Goal: Transaction & Acquisition: Purchase product/service

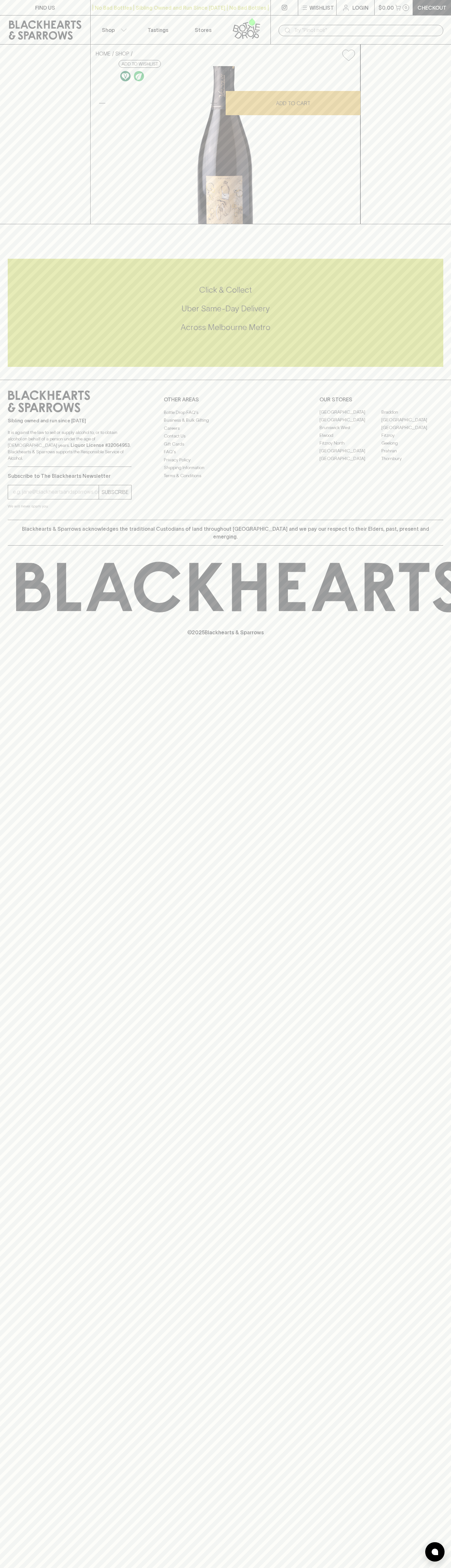
click at [98, 23] on button "Shop" at bounding box center [113, 30] width 45 height 29
click at [221, 1568] on html "FIND US | No Bad Bottles | Sibling Owned and Run Since [DATE] | No Bad Bottles …" at bounding box center [226, 784] width 451 height 1568
click at [5, 728] on div at bounding box center [226, 784] width 451 height 1568
